Goal: Register for event/course

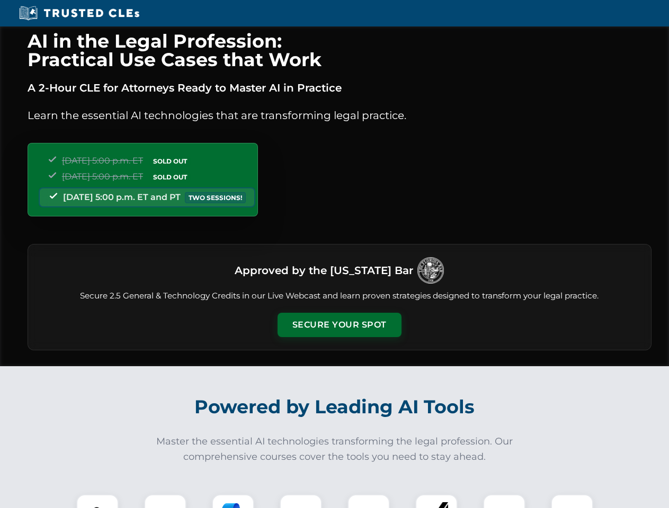
click at [339, 325] on button "Secure Your Spot" at bounding box center [339, 325] width 124 height 24
click at [97, 501] on img at bounding box center [97, 515] width 31 height 31
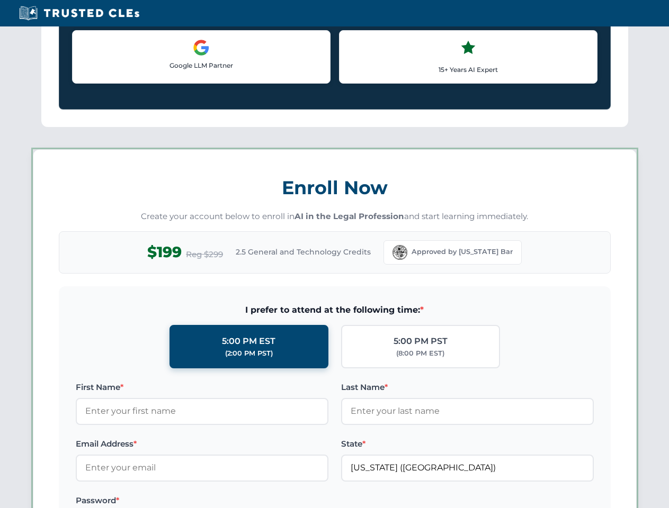
click at [233, 501] on label "Password *" at bounding box center [202, 500] width 253 height 13
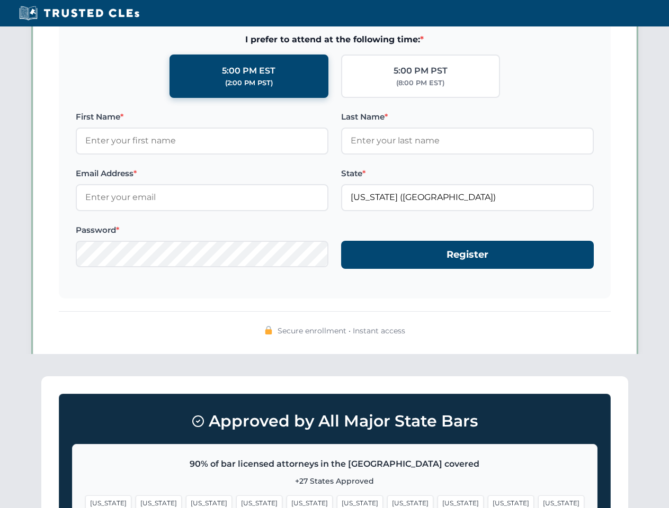
click at [488, 501] on span "[US_STATE]" at bounding box center [511, 503] width 46 height 15
